Goal: Task Accomplishment & Management: Complete application form

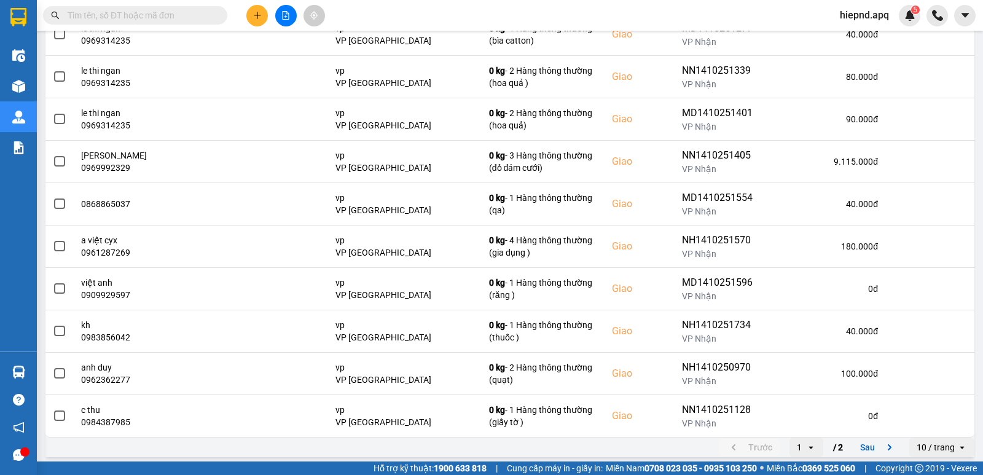
scroll to position [189, 0]
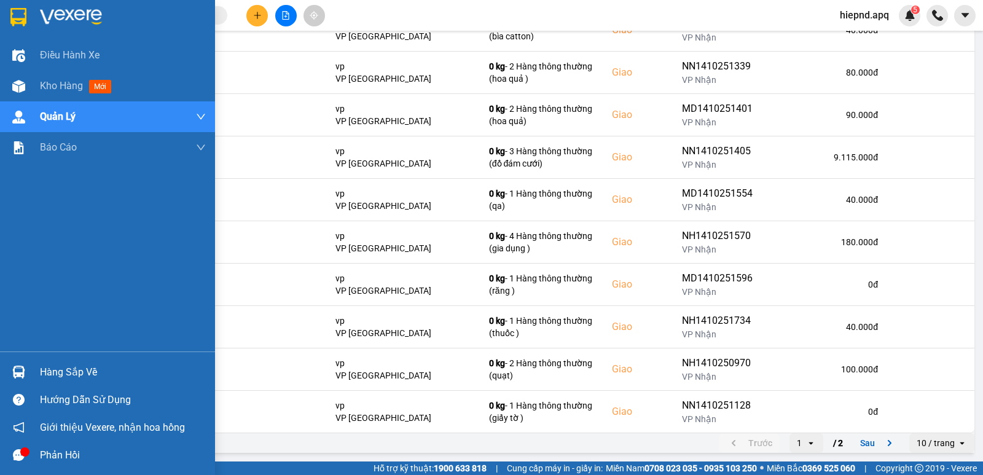
click at [50, 374] on div "Hàng sắp về" at bounding box center [123, 372] width 166 height 18
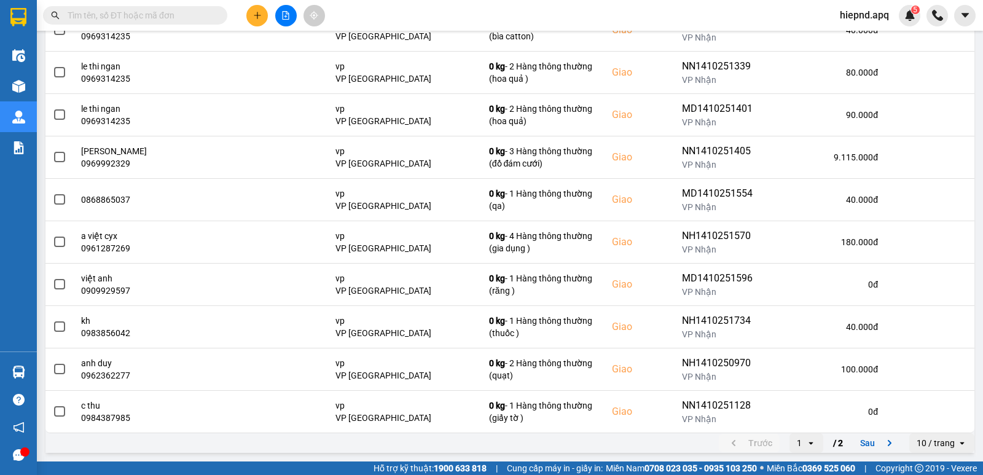
click at [625, 367] on section "Kết quả tìm kiếm ( 0 ) Bộ lọc No Data hiepnd.apq 5 Điều hành xe Kho hàng mới Qu…" at bounding box center [491, 237] width 983 height 475
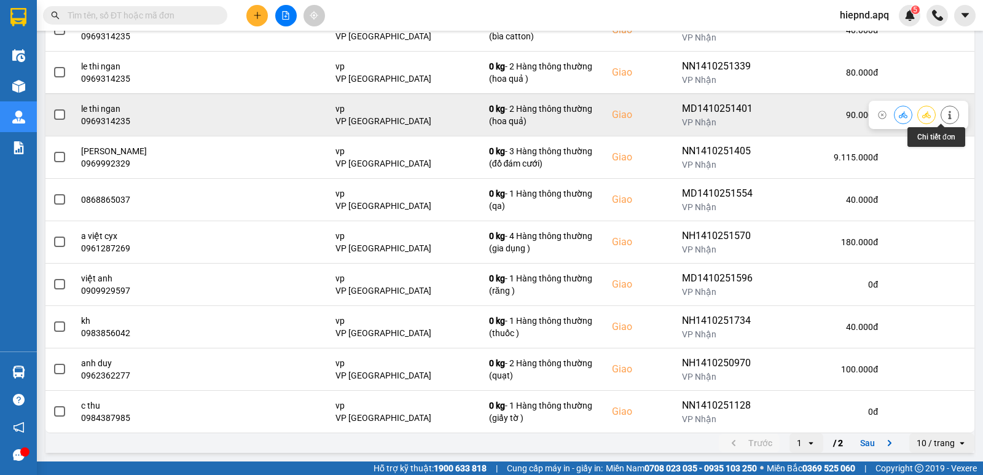
click at [946, 114] on icon at bounding box center [950, 115] width 9 height 9
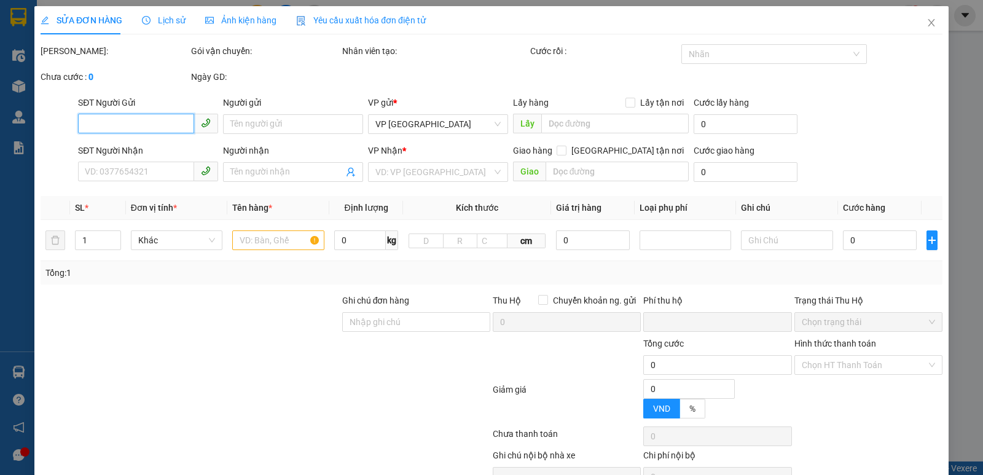
type input "0339008185"
type input "khách"
type input "0969314235"
type input "le thi ngan"
checkbox input "true"
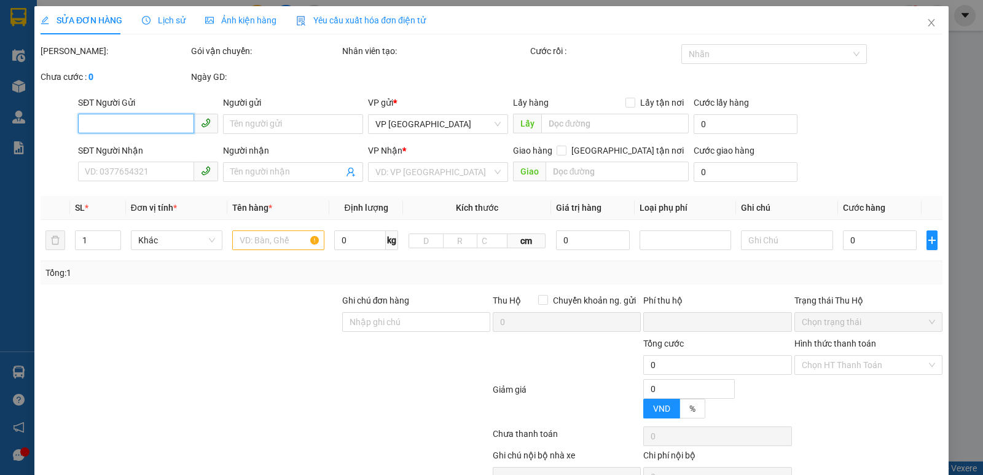
type input "vp"
type input "0"
type input "90.000"
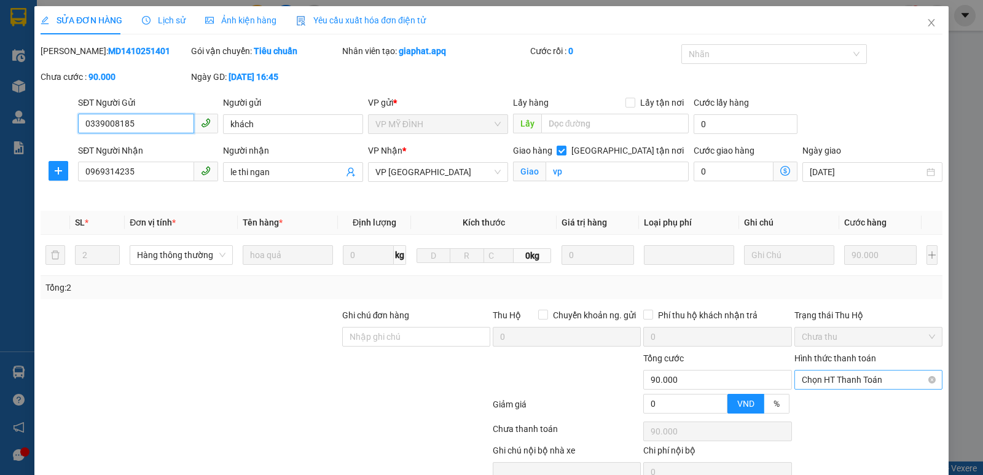
click at [837, 379] on span "Chọn HT Thanh Toán" at bounding box center [868, 379] width 133 height 18
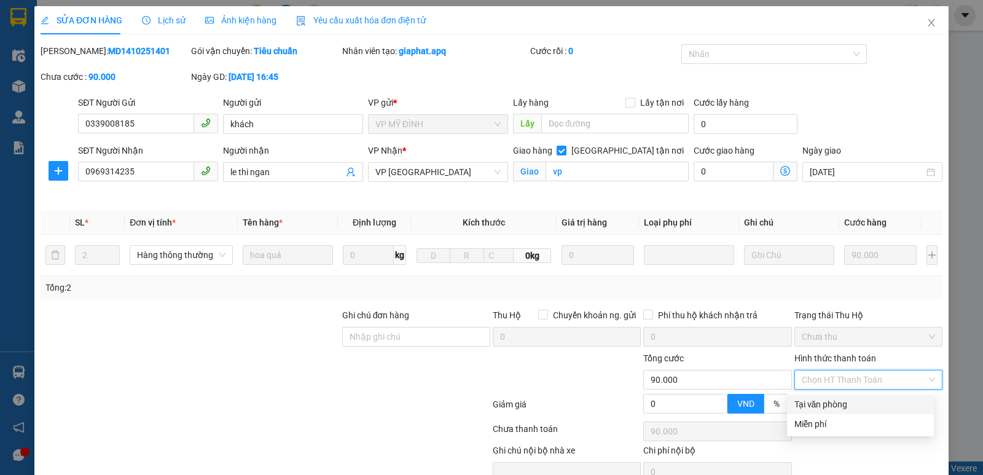
click at [832, 412] on div "Tại văn phòng" at bounding box center [860, 404] width 147 height 20
type input "0"
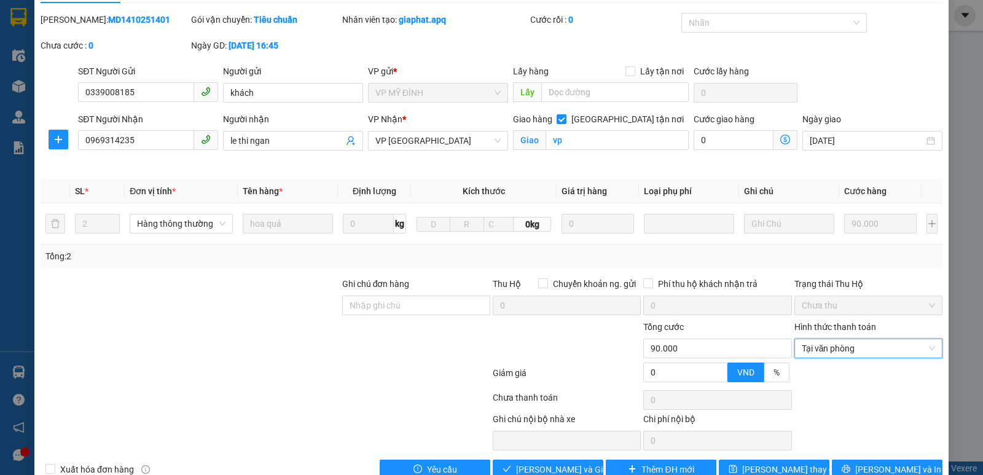
scroll to position [60, 0]
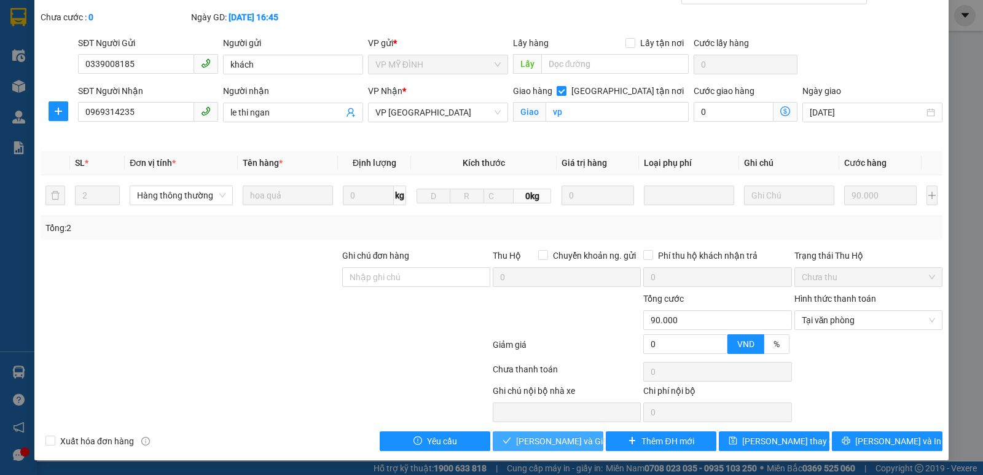
click at [577, 442] on span "[PERSON_NAME] và Giao hàng" at bounding box center [575, 441] width 118 height 14
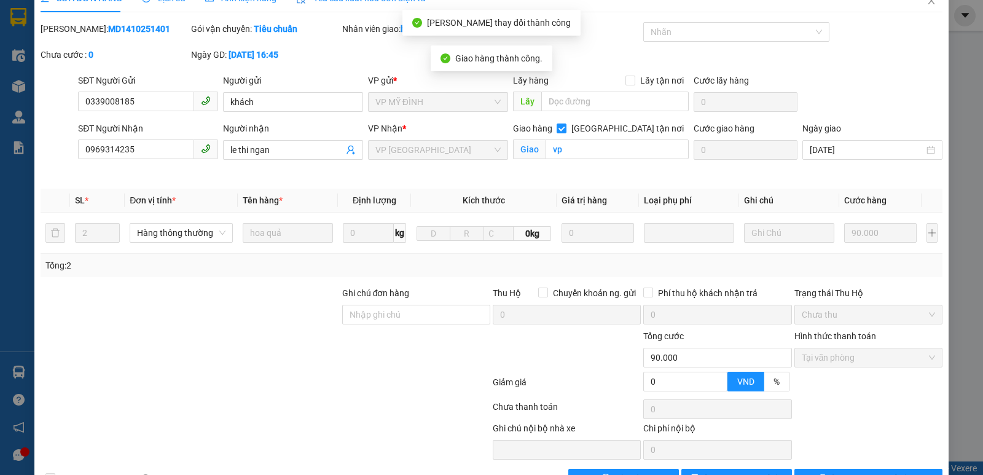
scroll to position [0, 0]
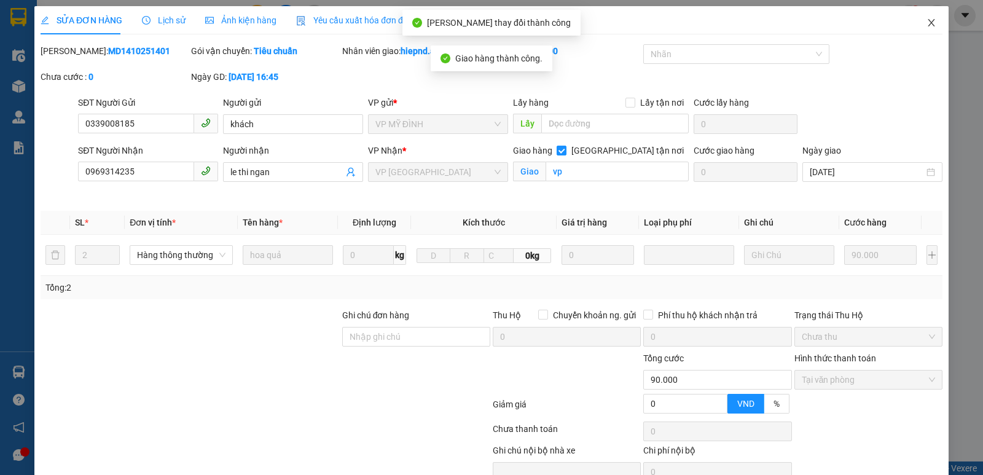
click at [926, 22] on icon "close" at bounding box center [931, 23] width 10 height 10
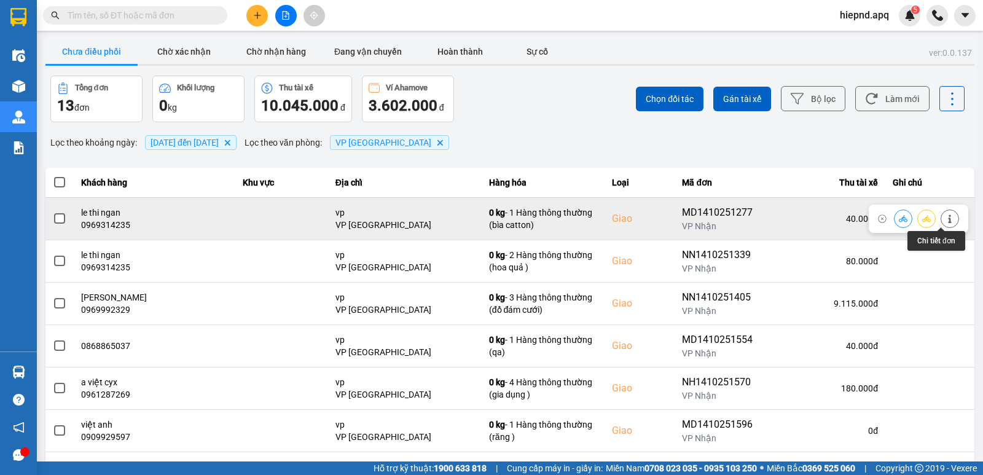
click at [946, 219] on icon at bounding box center [950, 218] width 9 height 9
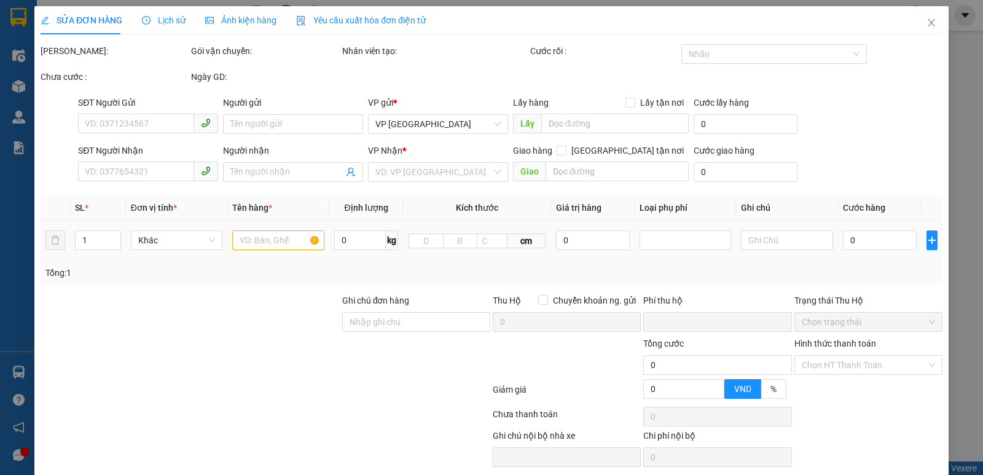
type input "0981638595"
type input "chị nga"
type input "0969314235"
type input "le thi ngan"
checkbox input "true"
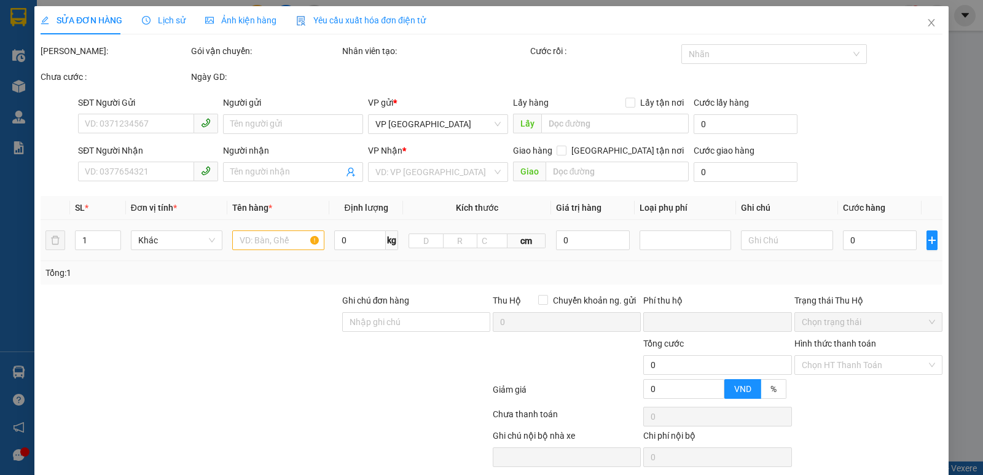
type input "vp"
type input "0"
type input "40.000"
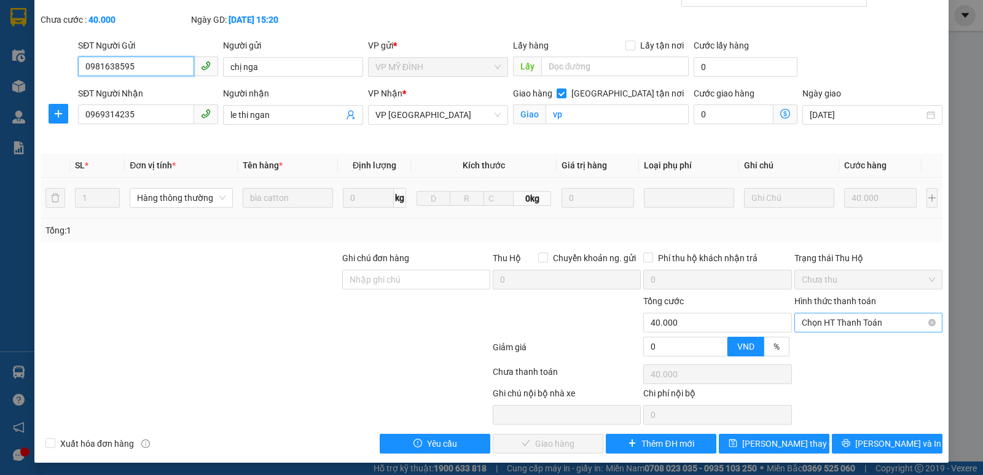
scroll to position [60, 0]
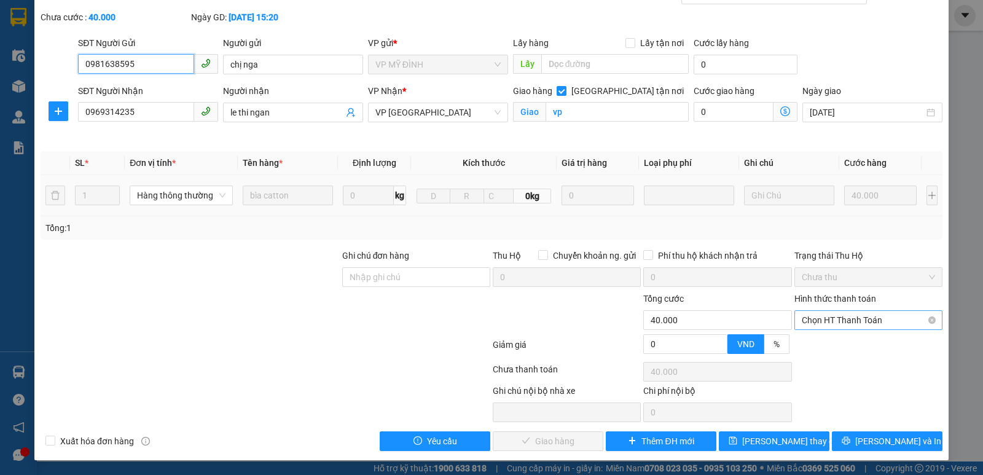
click at [884, 321] on span "Chọn HT Thanh Toán" at bounding box center [868, 320] width 133 height 18
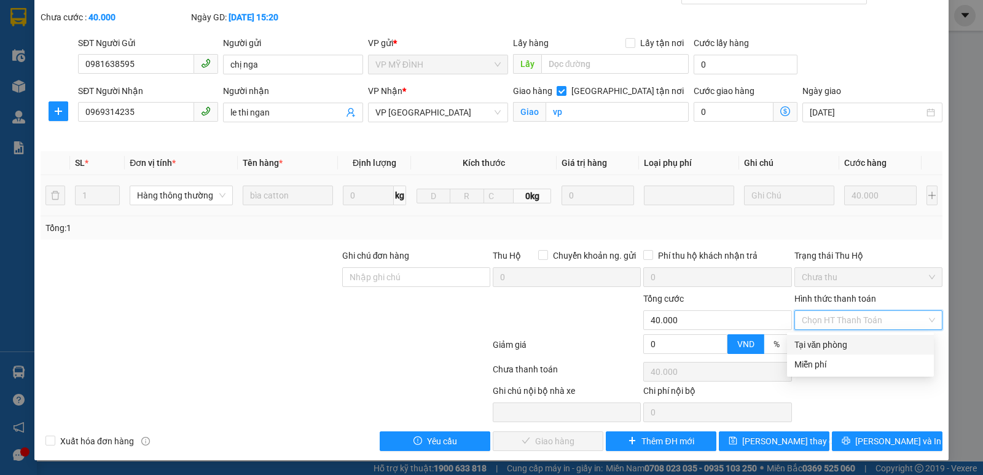
click at [803, 343] on div "Tại văn phòng" at bounding box center [860, 345] width 132 height 14
type input "0"
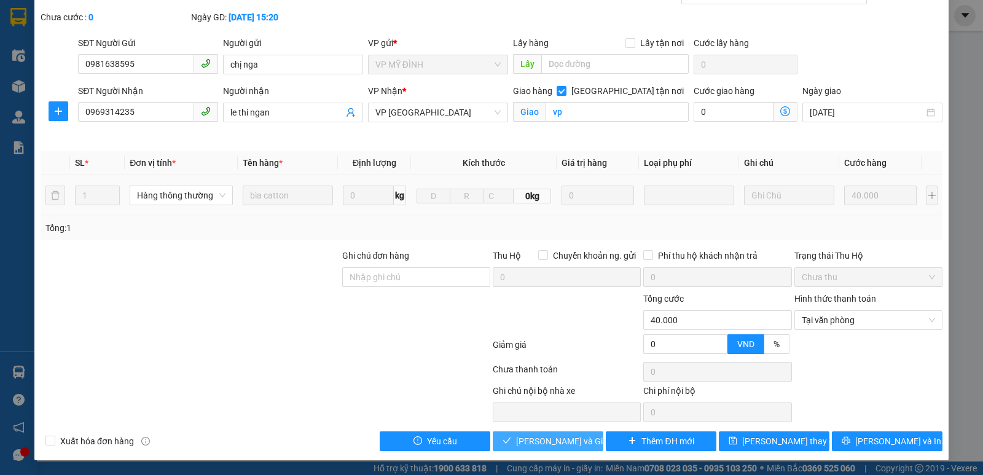
click at [559, 440] on span "[PERSON_NAME] và Giao hàng" at bounding box center [575, 441] width 118 height 14
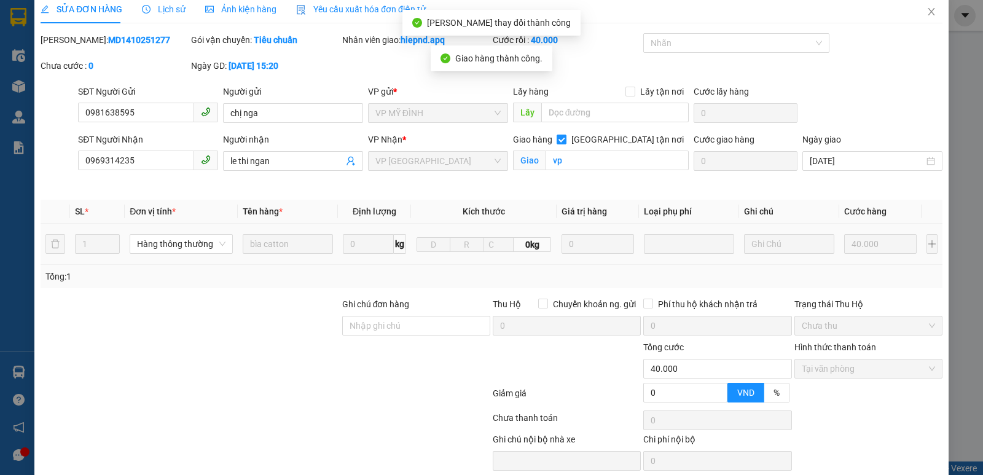
scroll to position [0, 0]
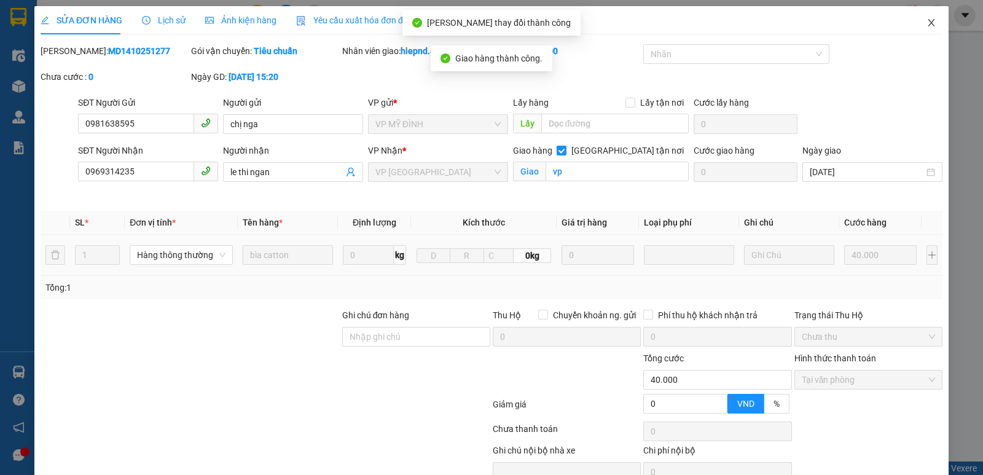
click at [926, 21] on icon "close" at bounding box center [931, 23] width 10 height 10
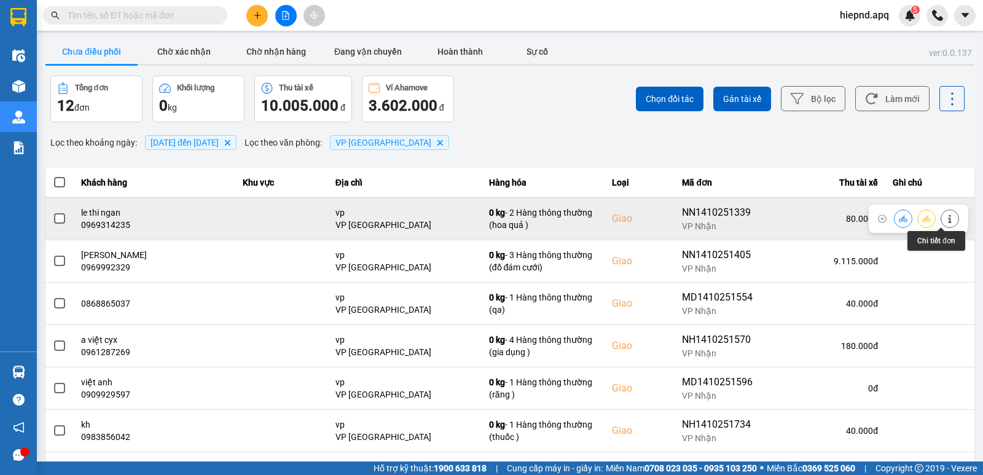
click at [941, 224] on button at bounding box center [949, 219] width 17 height 22
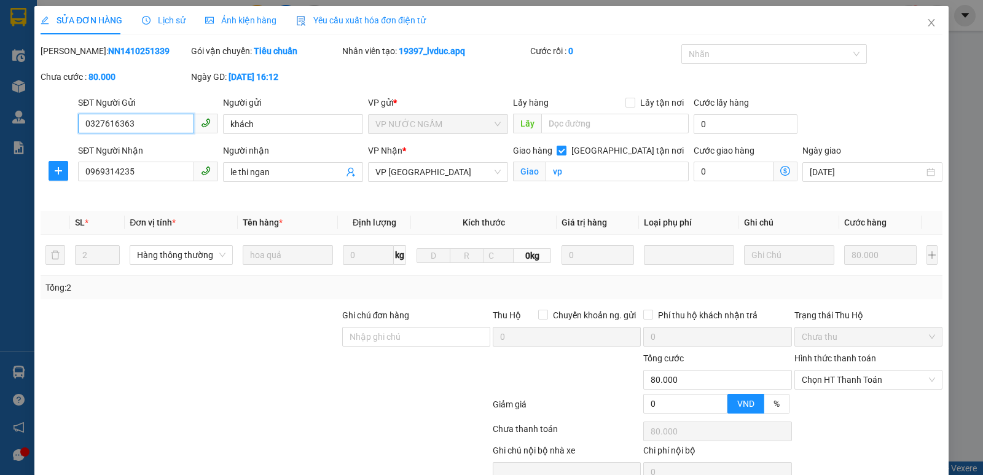
scroll to position [60, 0]
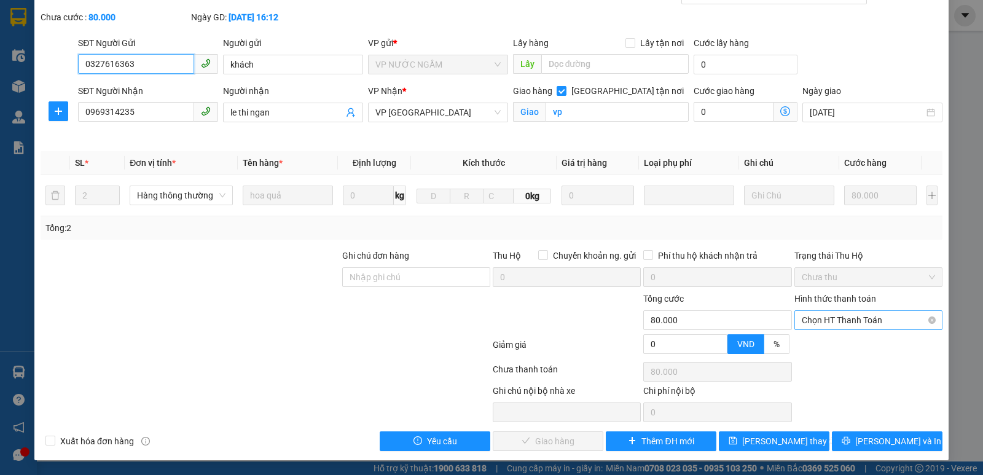
click at [867, 319] on span "Chọn HT Thanh Toán" at bounding box center [868, 320] width 133 height 18
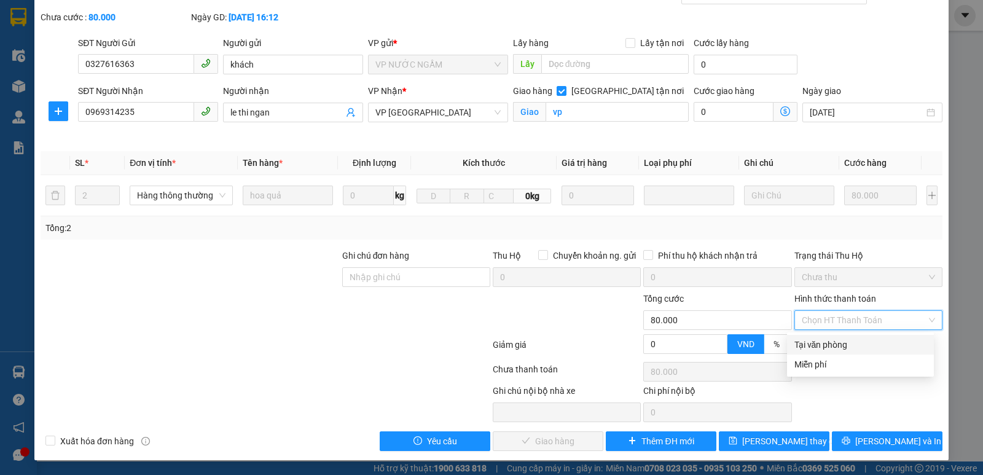
click at [840, 344] on div "Tại văn phòng" at bounding box center [860, 345] width 132 height 14
type input "0"
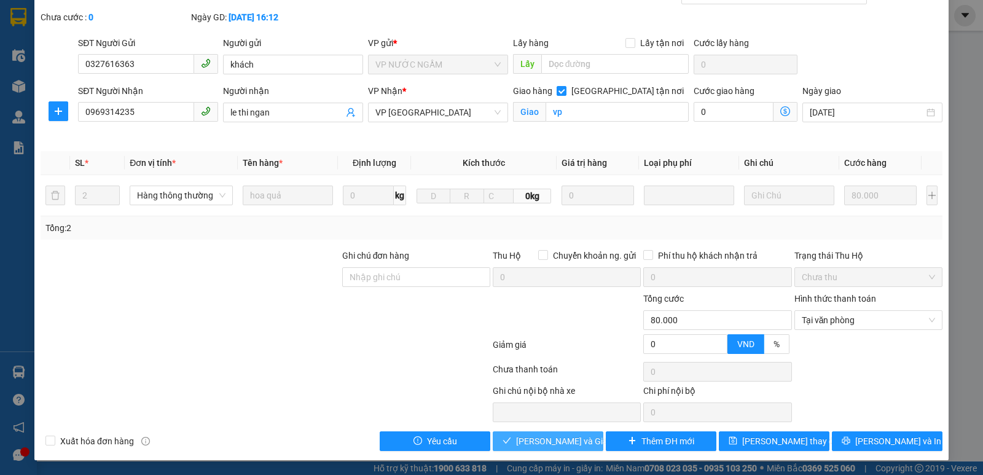
click at [544, 438] on span "[PERSON_NAME] và Giao hàng" at bounding box center [575, 441] width 118 height 14
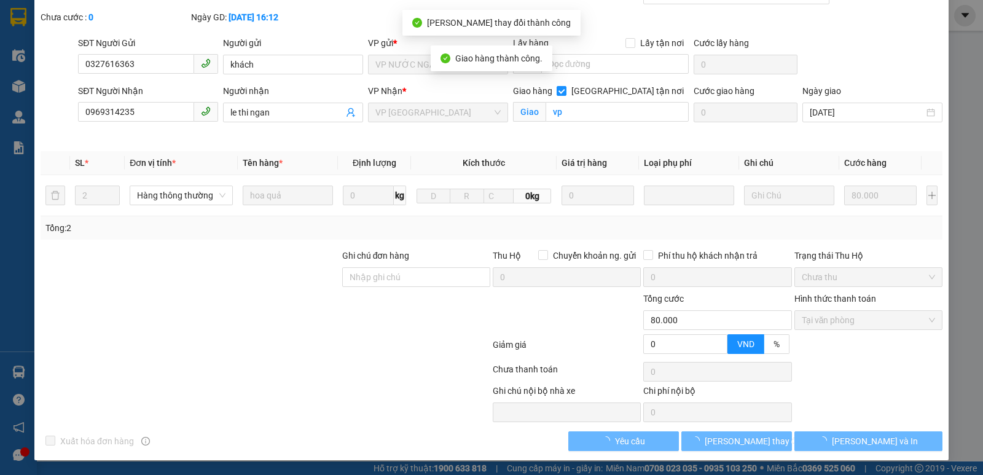
scroll to position [0, 0]
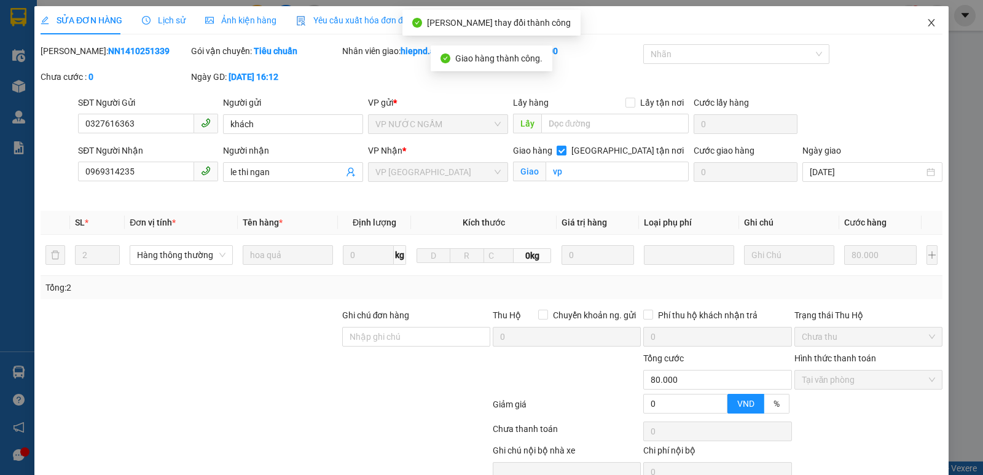
click at [926, 23] on icon "close" at bounding box center [931, 23] width 10 height 10
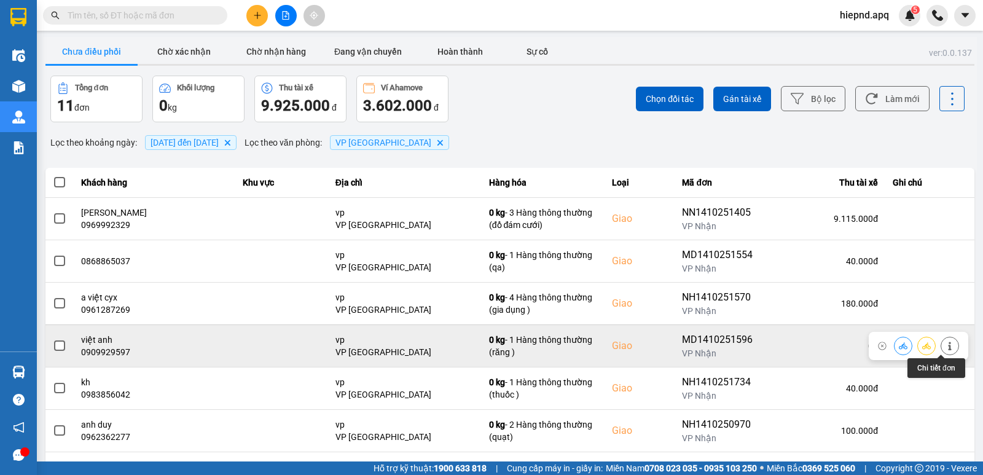
click at [946, 343] on icon at bounding box center [950, 346] width 9 height 9
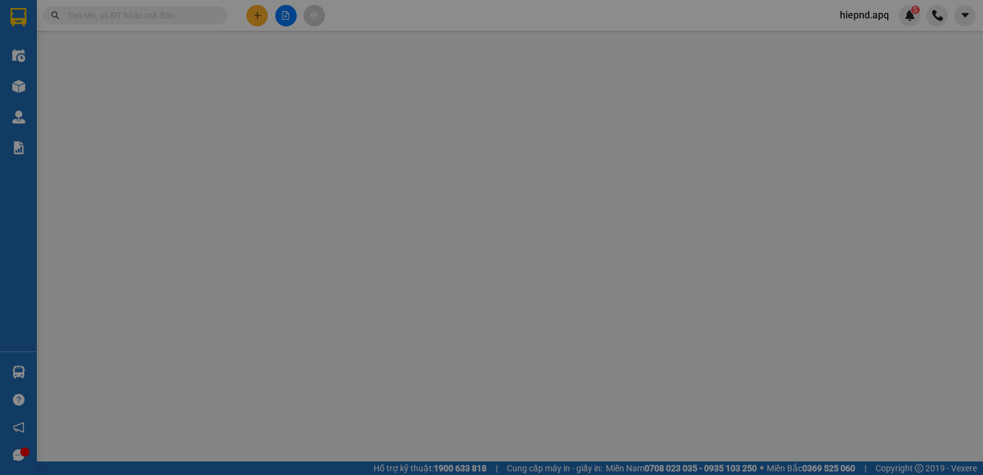
type input "0983392215"
type input "anh bằng"
type input "0909929597"
type input "việt anh"
checkbox input "true"
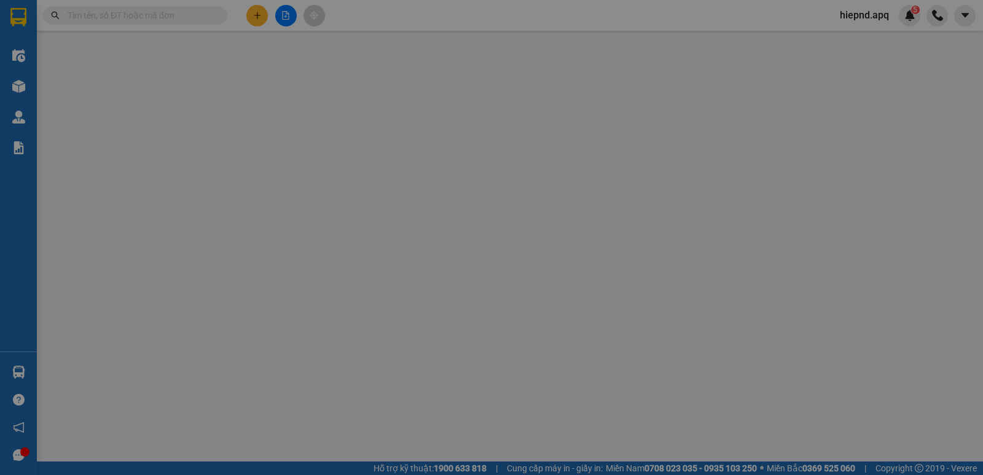
type input "vp"
type input "0"
type input "30.000"
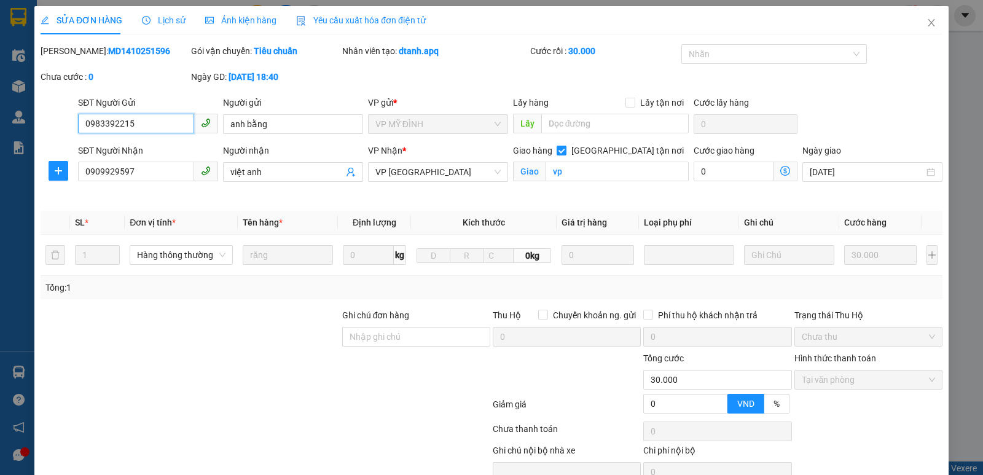
scroll to position [60, 0]
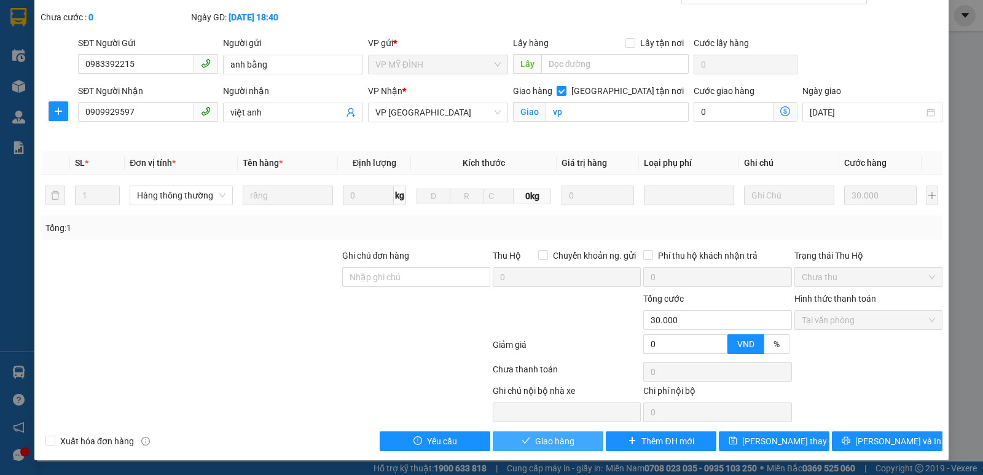
click at [537, 438] on span "Giao hàng" at bounding box center [554, 441] width 39 height 14
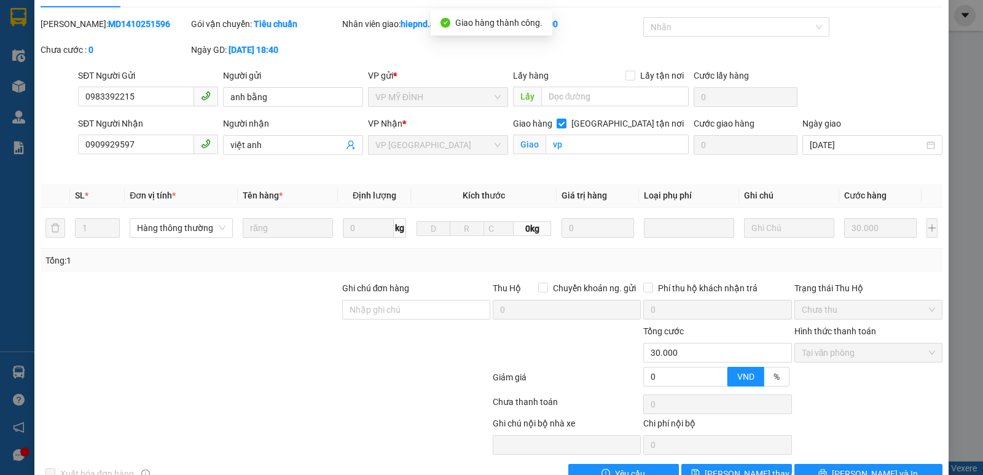
scroll to position [0, 0]
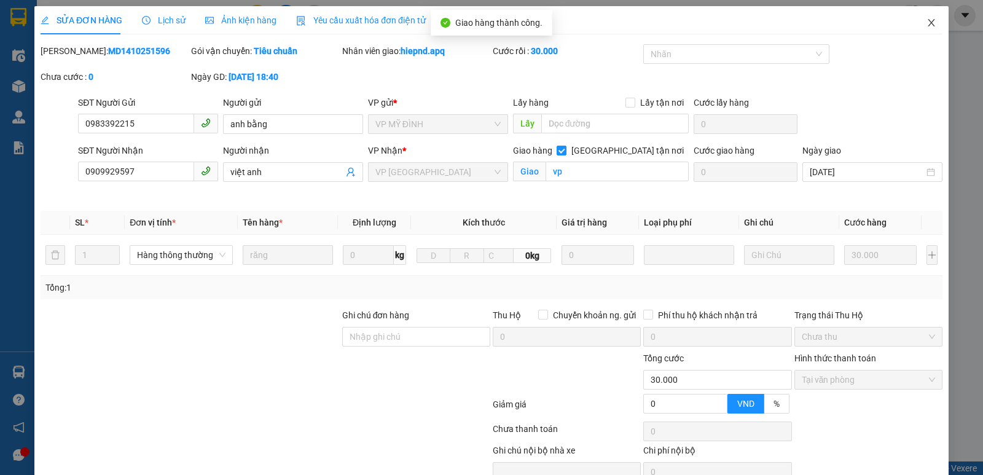
click at [928, 25] on icon "close" at bounding box center [931, 22] width 7 height 7
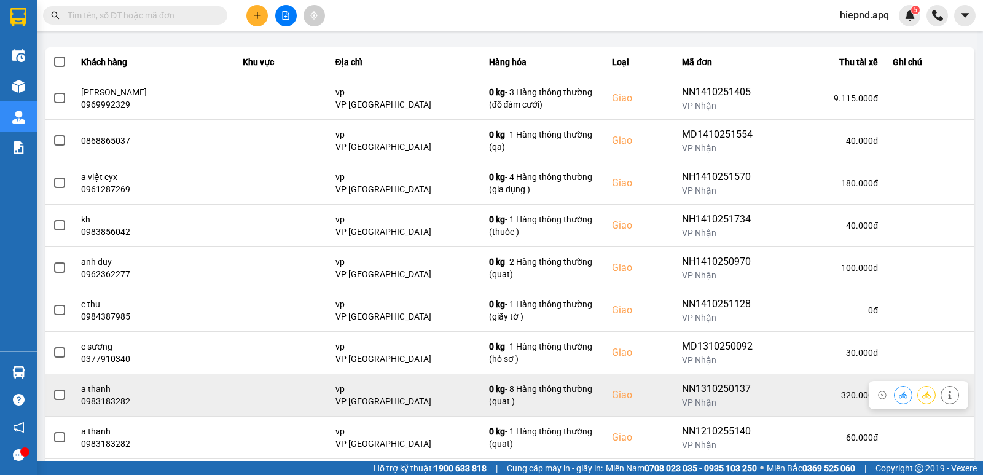
scroll to position [189, 0]
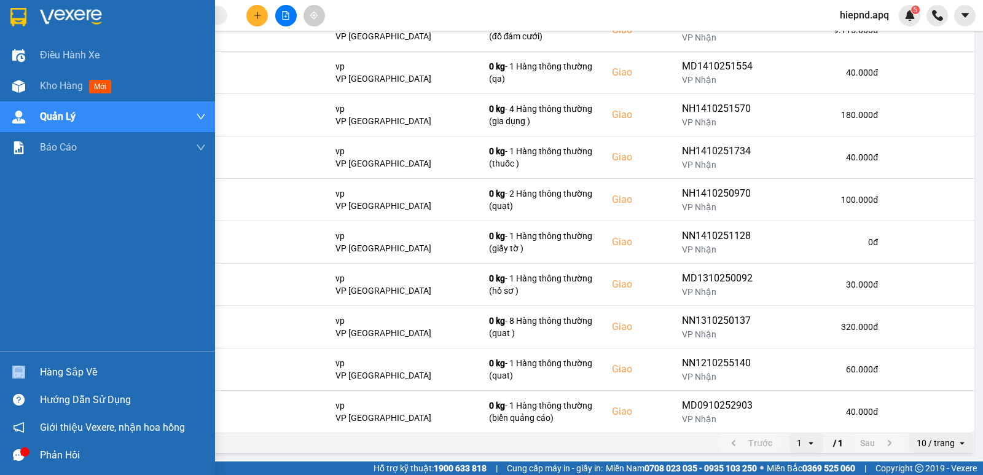
click at [40, 372] on div "Hàng sắp về" at bounding box center [107, 372] width 215 height 28
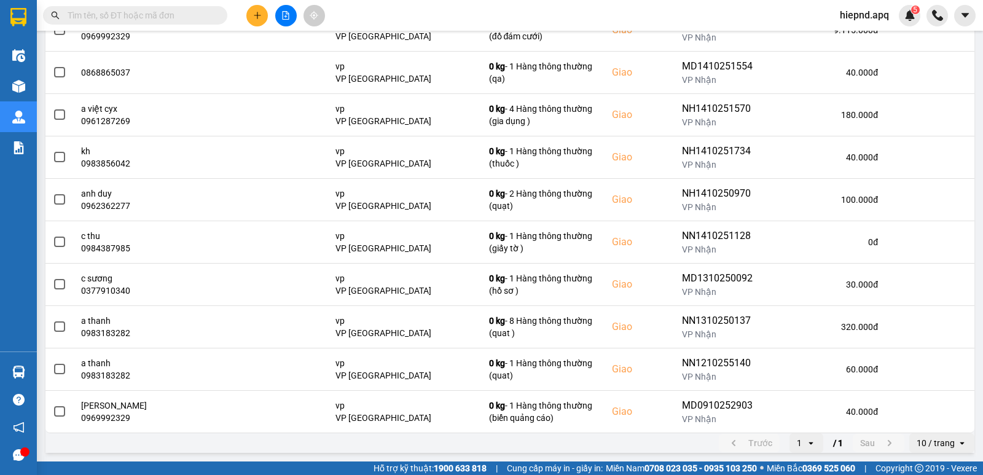
click at [665, 279] on section "Kết quả tìm kiếm ( 0 ) Bộ lọc No Data hiepnd.apq 5 Điều hành xe Kho hàng mới Qu…" at bounding box center [491, 237] width 983 height 475
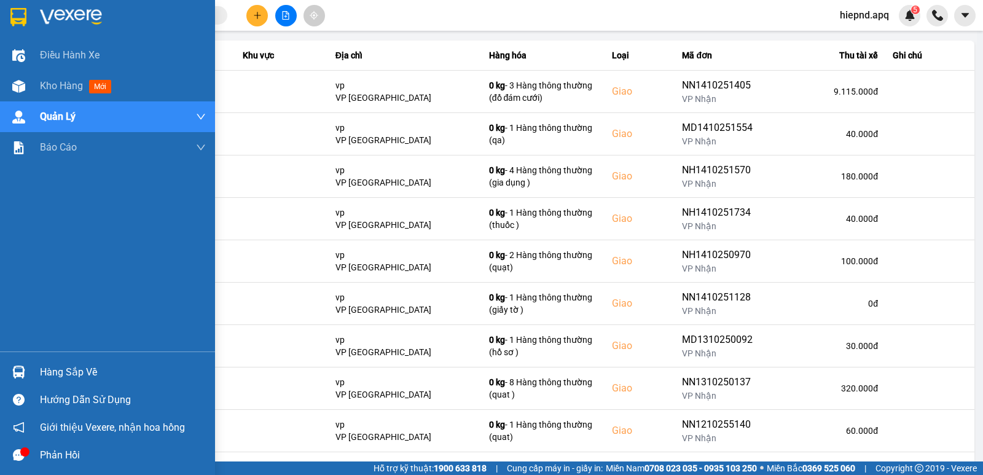
click at [37, 375] on div "Hàng sắp về" at bounding box center [107, 372] width 215 height 28
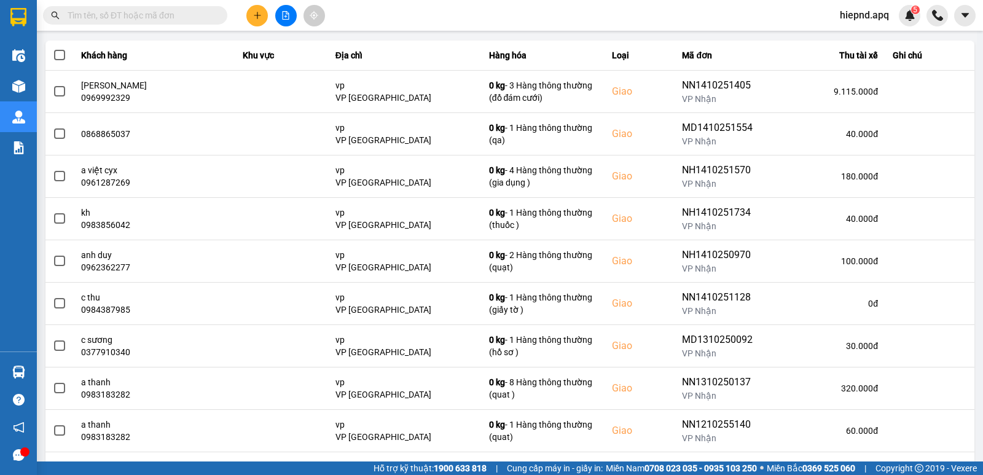
click at [397, 245] on section "Kết quả tìm kiếm ( 0 ) Bộ lọc No Data hiepnd.apq 5 Điều hành xe Kho hàng mới Qu…" at bounding box center [491, 237] width 983 height 475
